Goal: Obtain resource: Obtain resource

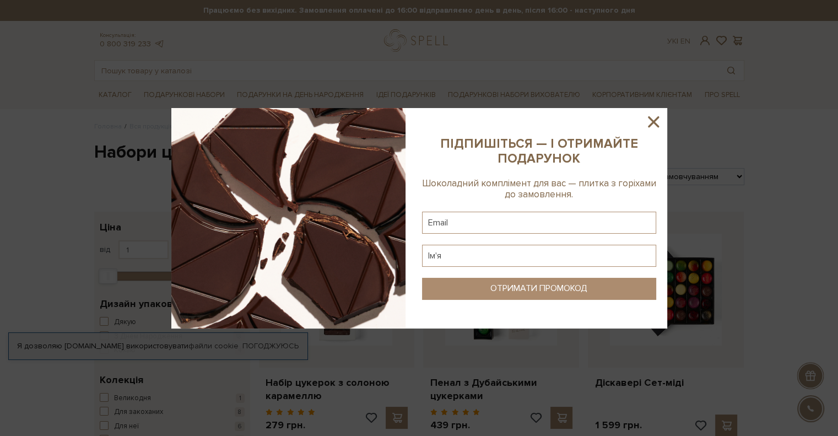
click at [660, 117] on icon at bounding box center [653, 121] width 19 height 19
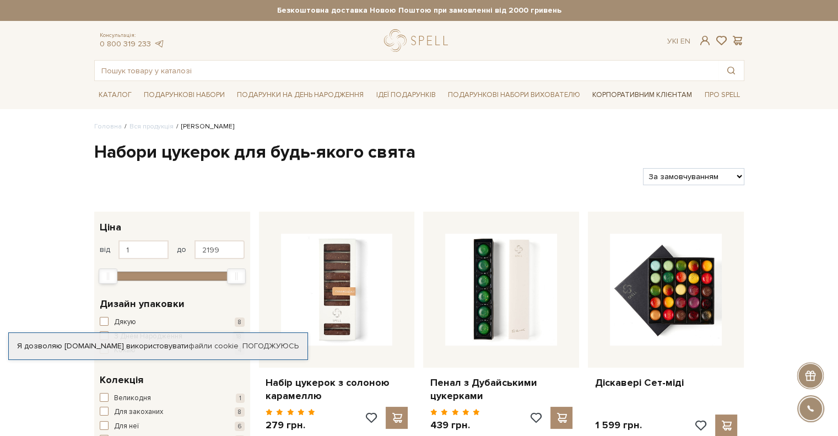
click at [644, 96] on link "Корпоративним клієнтам" at bounding box center [642, 94] width 109 height 19
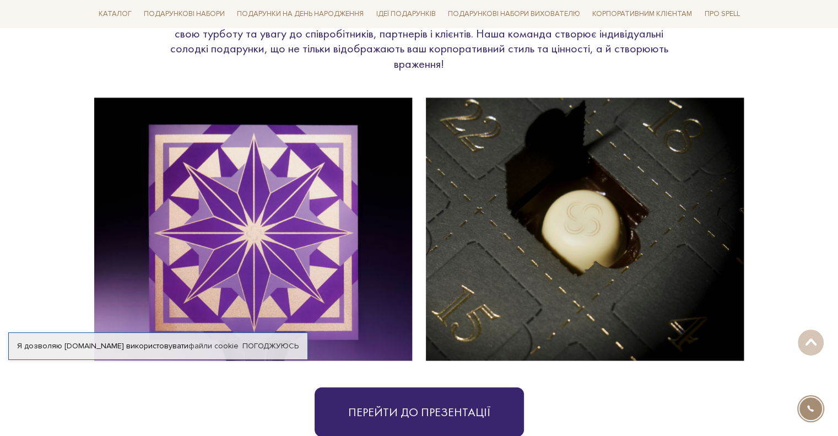
scroll to position [2589, 0]
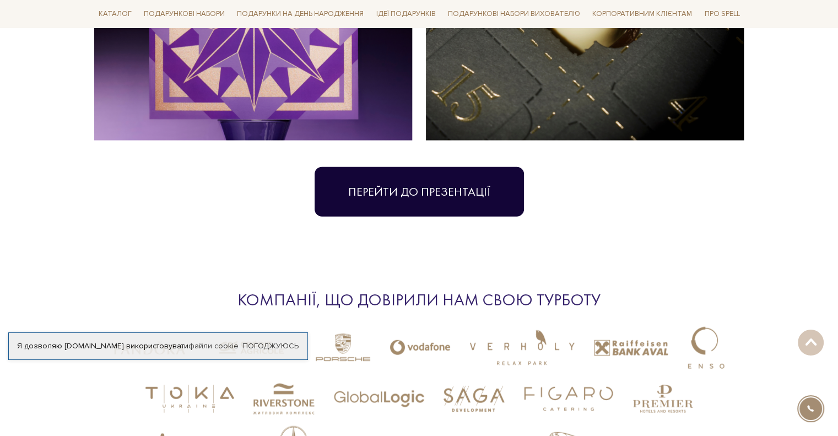
click at [463, 169] on link "Перейти до презентації" at bounding box center [419, 192] width 209 height 50
